Goal: Information Seeking & Learning: Learn about a topic

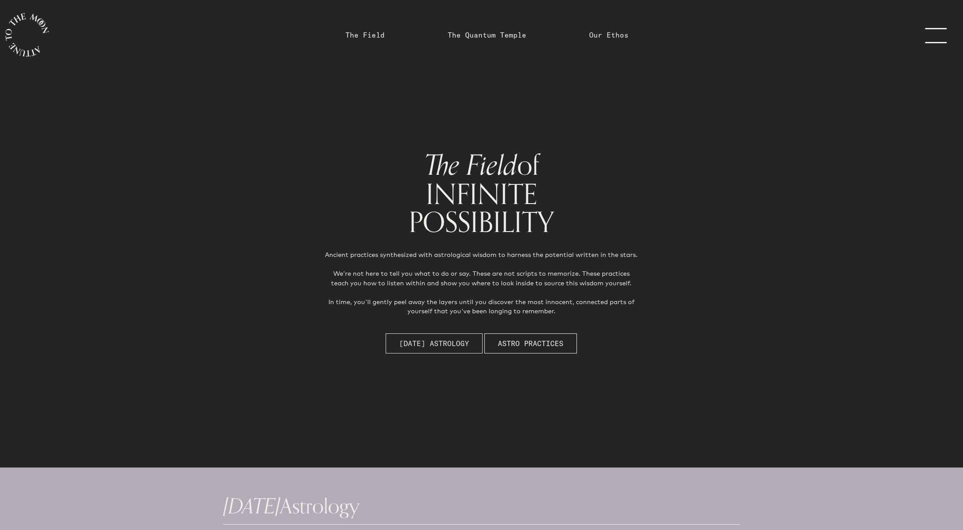
click at [418, 347] on span "[DATE] Astrology" at bounding box center [434, 343] width 70 height 10
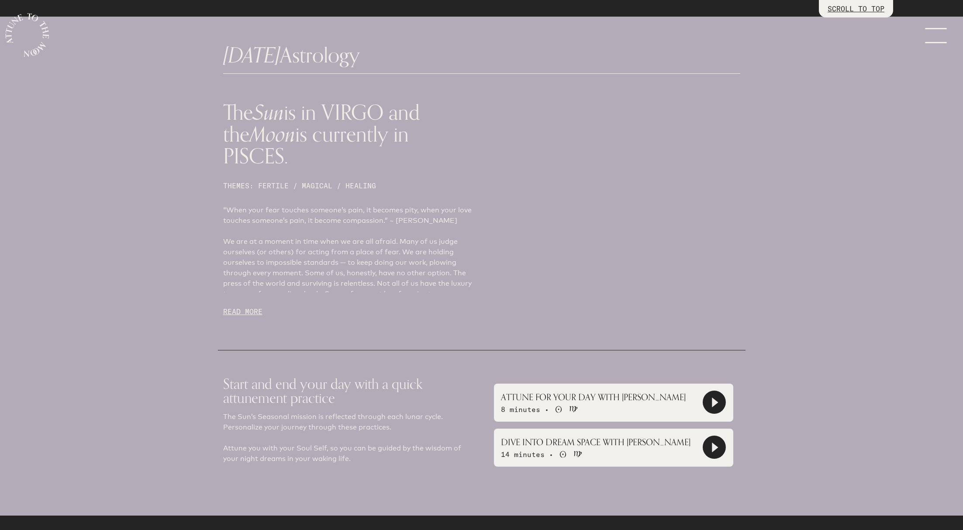
scroll to position [468, 0]
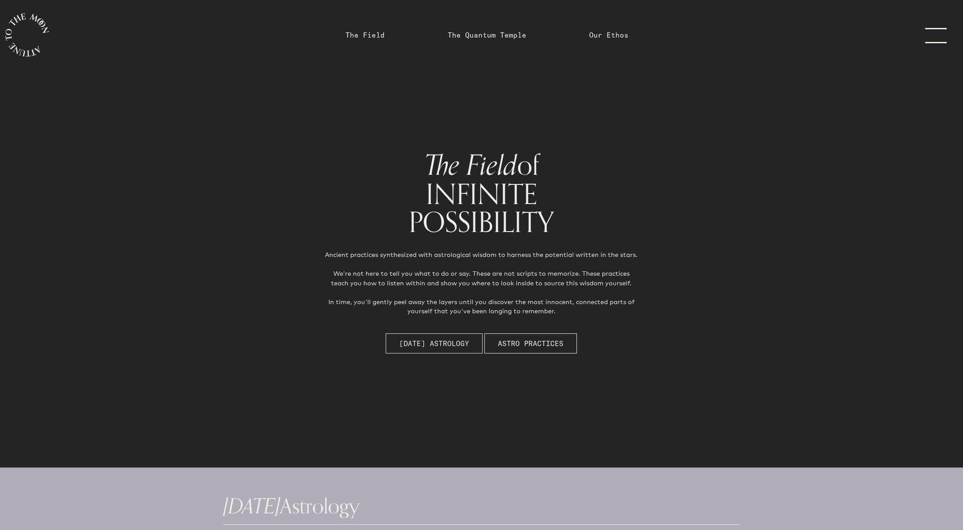
click at [435, 345] on span "[DATE] Astrology" at bounding box center [434, 343] width 70 height 10
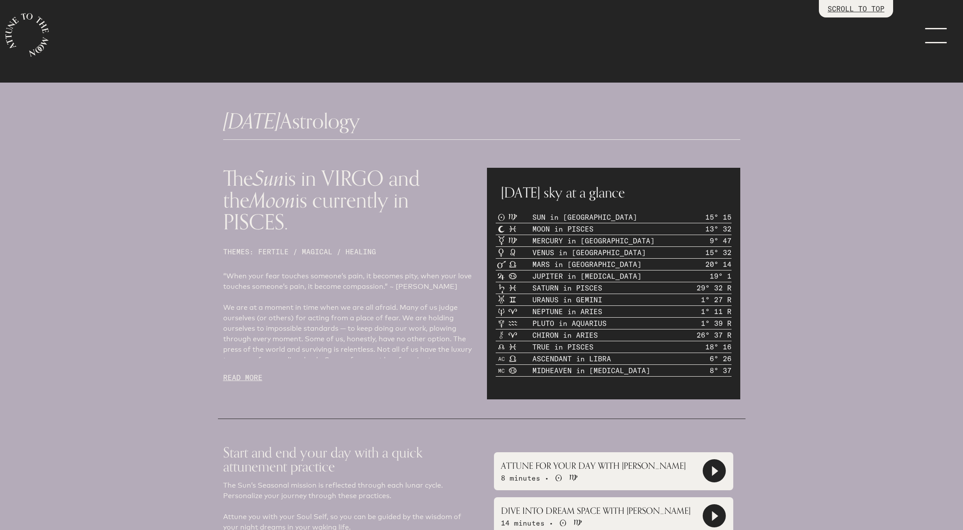
scroll to position [388, 0]
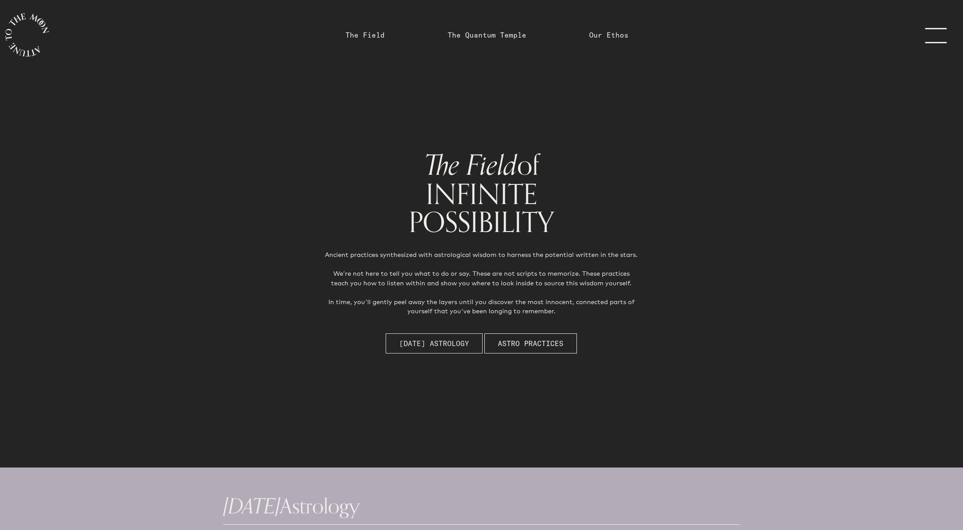
click at [429, 343] on span "[DATE] Astrology" at bounding box center [434, 343] width 70 height 10
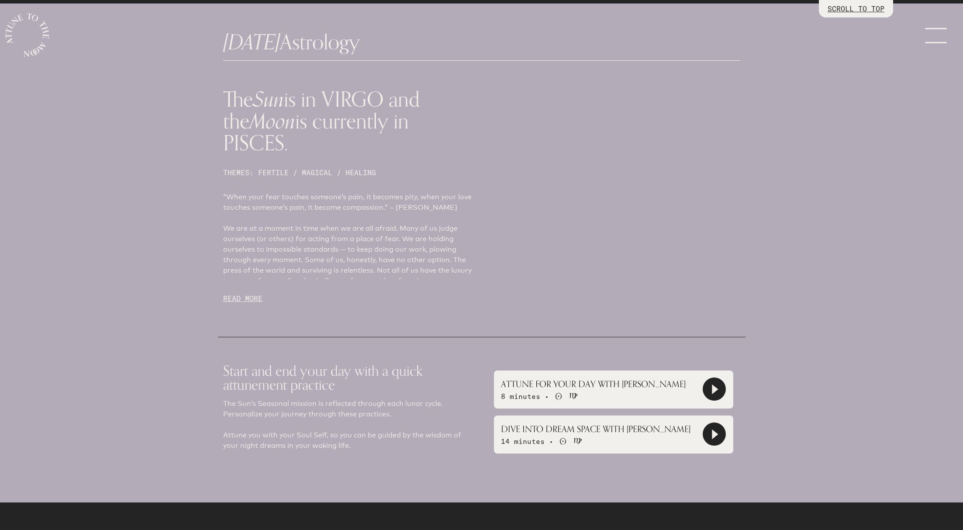
scroll to position [468, 0]
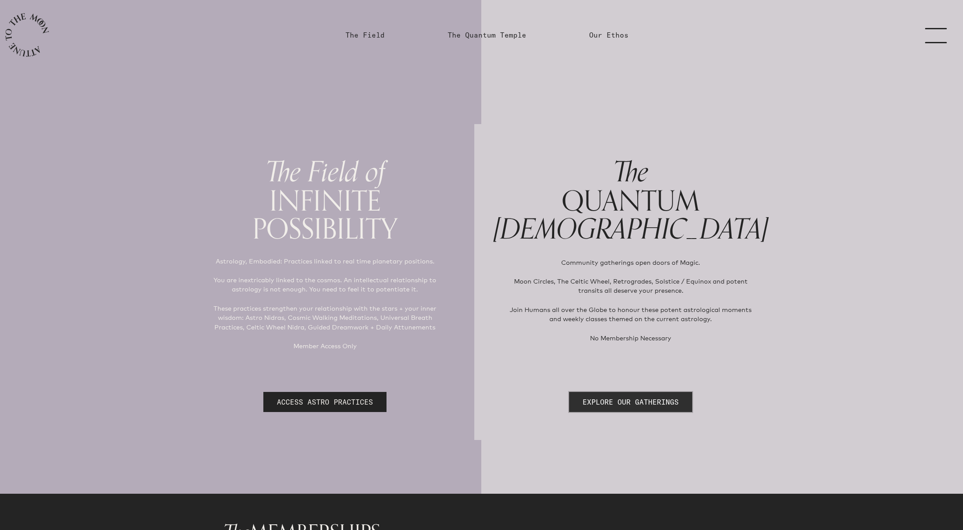
click at [625, 399] on link "EXPLORE OUR GATHERINGS" at bounding box center [630, 402] width 123 height 20
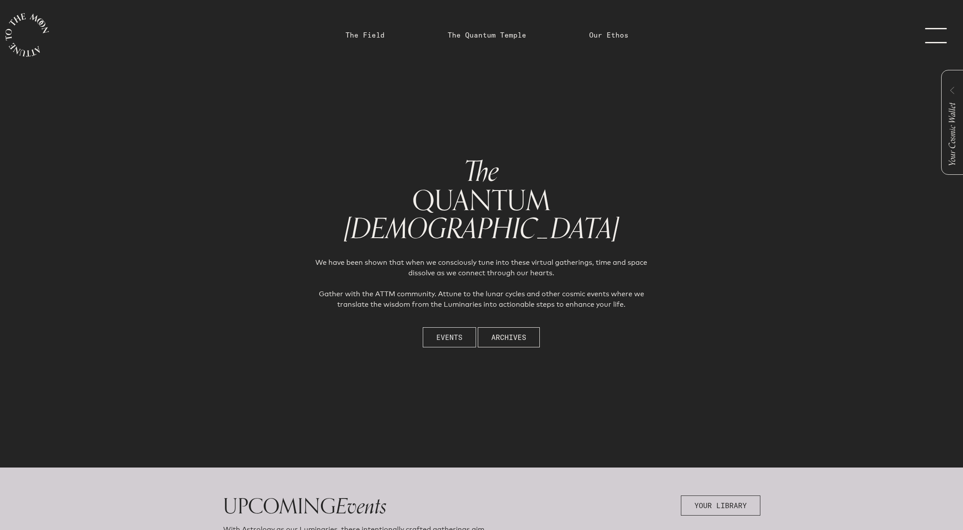
click at [449, 338] on span "Events" at bounding box center [449, 337] width 26 height 10
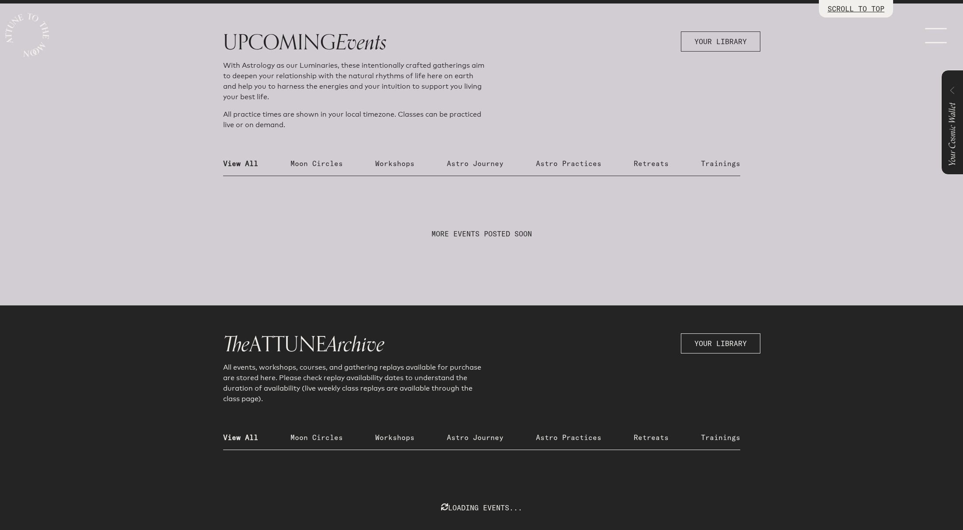
scroll to position [468, 0]
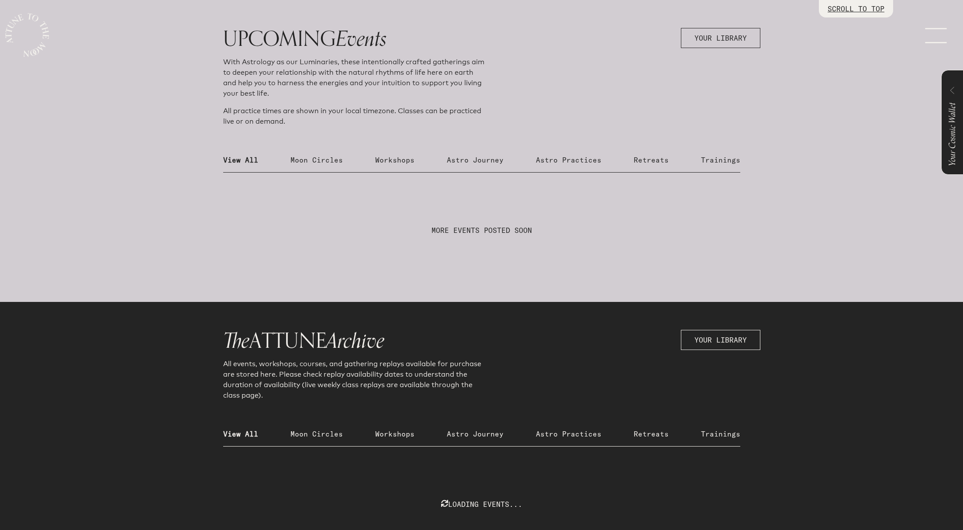
click at [655, 159] on p "Retreats" at bounding box center [651, 160] width 35 height 10
click at [712, 159] on p "Trainings" at bounding box center [720, 160] width 39 height 10
click at [460, 158] on p "Astro Journey" at bounding box center [475, 160] width 57 height 10
click at [385, 157] on p "Workshops" at bounding box center [394, 160] width 39 height 10
click at [315, 156] on p "Moon Circles" at bounding box center [317, 160] width 52 height 10
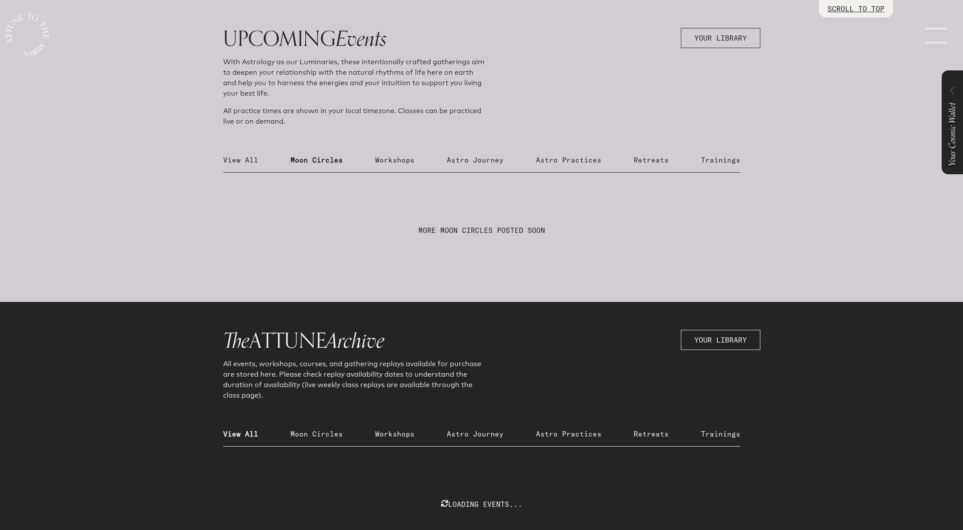
click at [231, 158] on p "View All" at bounding box center [240, 160] width 35 height 10
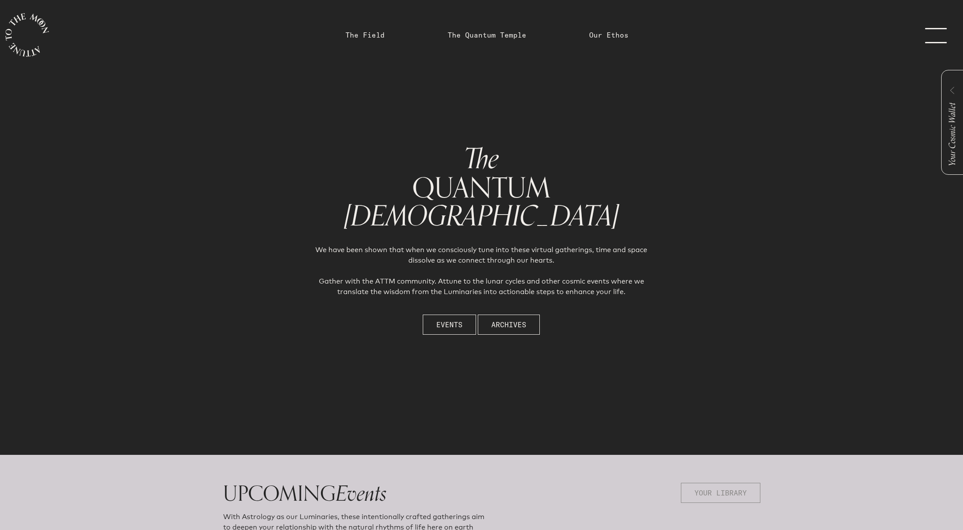
scroll to position [0, 0]
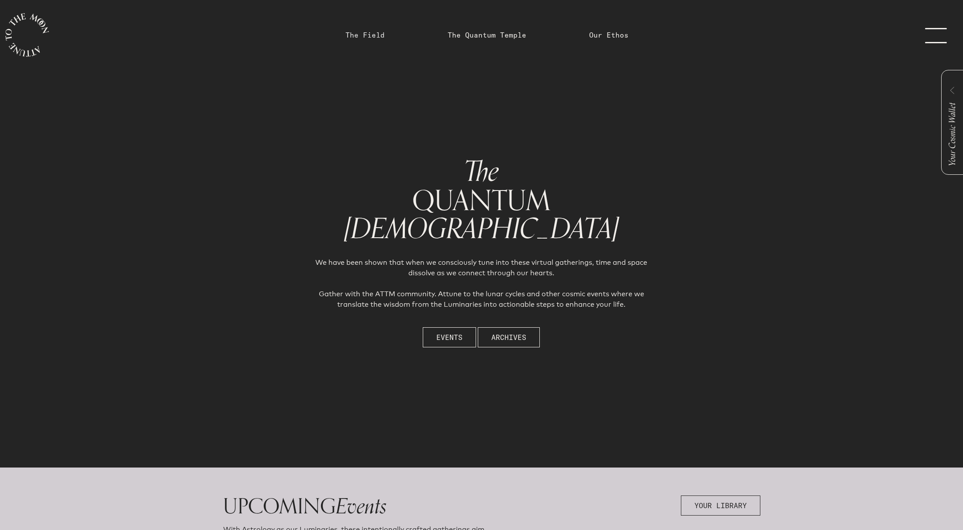
click at [371, 35] on link "The Field" at bounding box center [365, 35] width 39 height 10
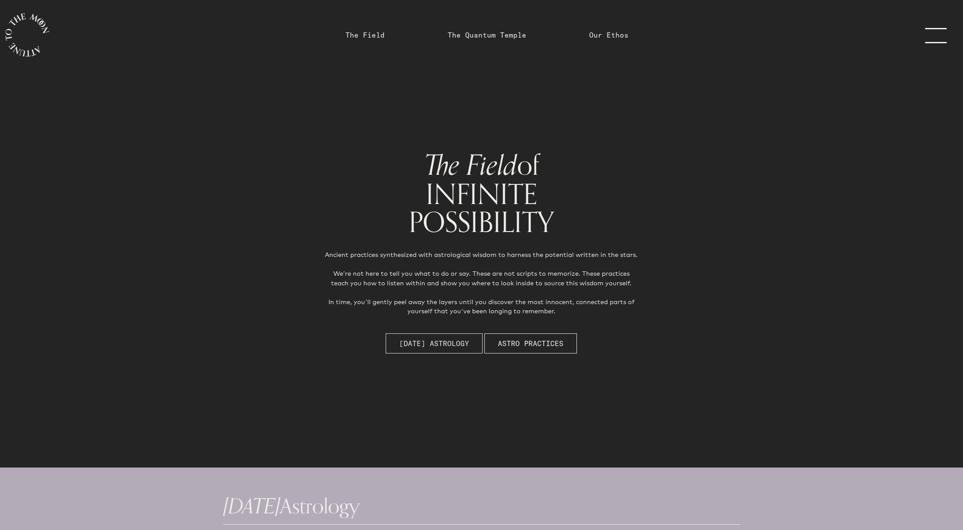
click at [434, 339] on span "[DATE] Astrology" at bounding box center [434, 343] width 70 height 10
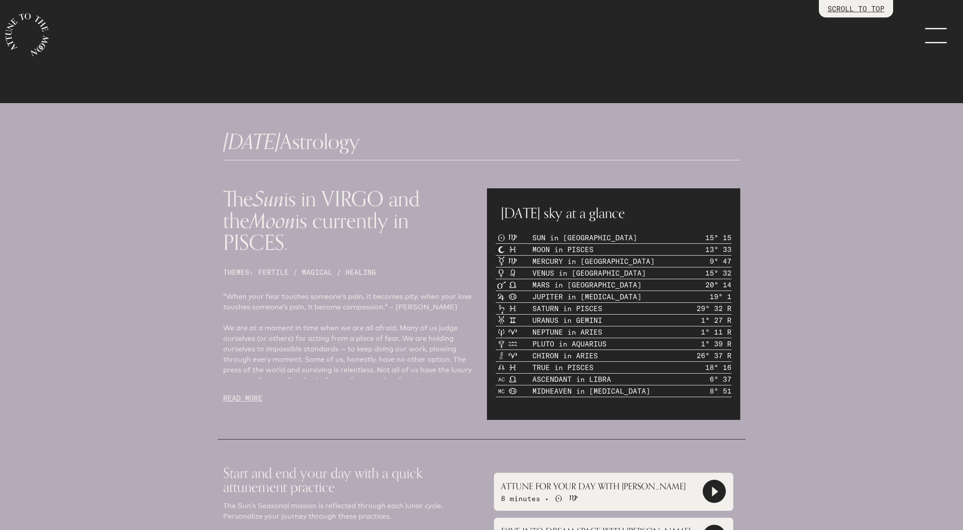
scroll to position [363, 0]
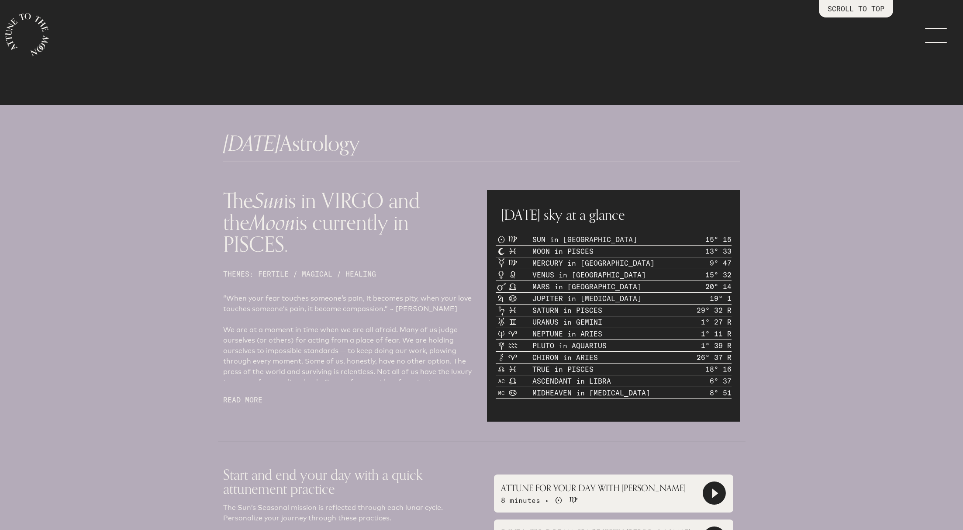
click at [251, 395] on p "READ MORE" at bounding box center [349, 400] width 253 height 10
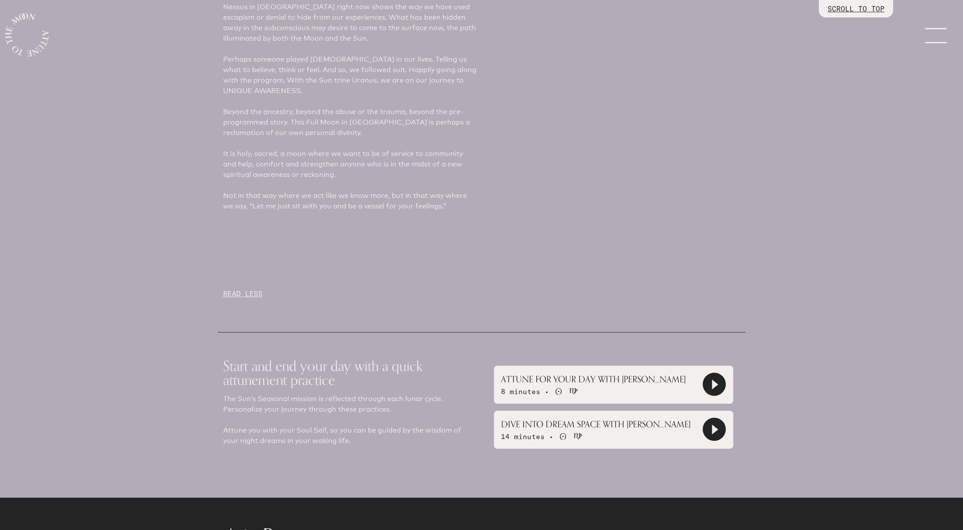
scroll to position [1317, 0]
